Goal: Use online tool/utility: Utilize a website feature to perform a specific function

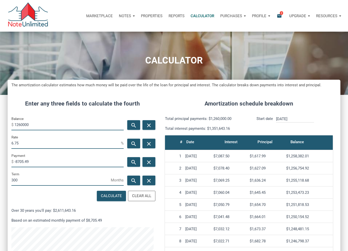
scroll to position [821, 0]
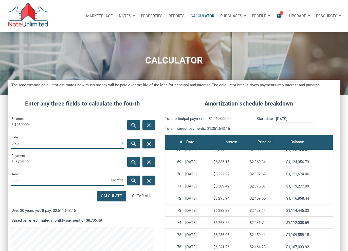
click at [31, 124] on input "1260000" at bounding box center [68, 124] width 109 height 11
type input "1190000"
click at [45, 160] on input "-8705.49" at bounding box center [68, 161] width 109 height 11
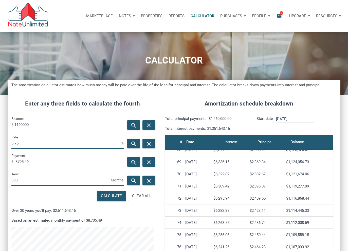
click at [45, 160] on input "-8705.49" at bounding box center [68, 161] width 109 height 11
type input "-"
click at [111, 199] on div "Calculate" at bounding box center [111, 196] width 21 height 6
type input "-8221.85"
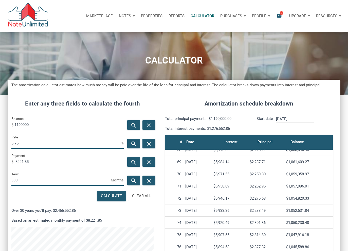
click at [26, 161] on input "-8221.85" at bounding box center [68, 161] width 109 height 11
click at [31, 127] on input "1190000" at bounding box center [68, 124] width 109 height 11
click at [156, 95] on div "Enter any three fields to calculate the fourth Balance $ 1190000 search close R…" at bounding box center [83, 206] width 150 height 228
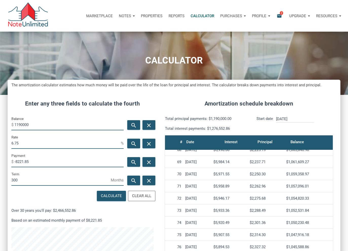
click at [42, 124] on input "1190000" at bounding box center [68, 124] width 109 height 11
click at [35, 125] on input "1190000" at bounding box center [68, 124] width 109 height 11
click at [82, 127] on input "1190000" at bounding box center [68, 124] width 109 height 11
drag, startPoint x: 196, startPoint y: 199, endPoint x: 253, endPoint y: 201, distance: 57.0
click at [196, 200] on div "[DATE]" at bounding box center [197, 198] width 24 height 5
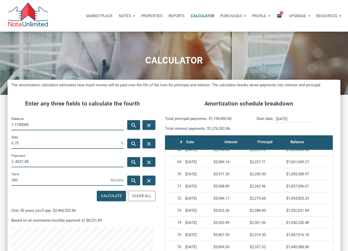
click at [291, 199] on div "$1,054,820.33" at bounding box center [308, 198] width 45 height 5
drag, startPoint x: 287, startPoint y: 199, endPoint x: 320, endPoint y: 201, distance: 33.0
click at [320, 201] on td "$1,054,820.33" at bounding box center [308, 198] width 49 height 12
copy div "$1,054,820.33"
click at [51, 130] on input "1190000" at bounding box center [68, 124] width 109 height 11
